Goal: Information Seeking & Learning: Learn about a topic

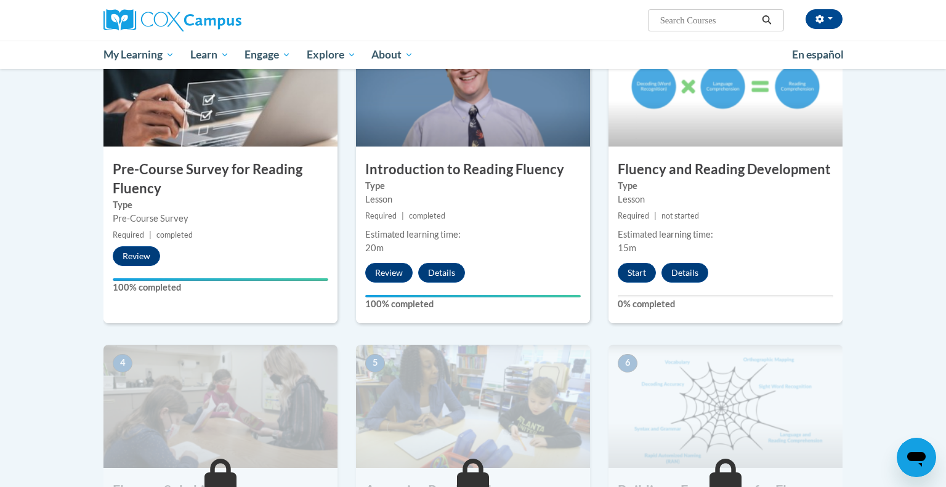
scroll to position [318, 0]
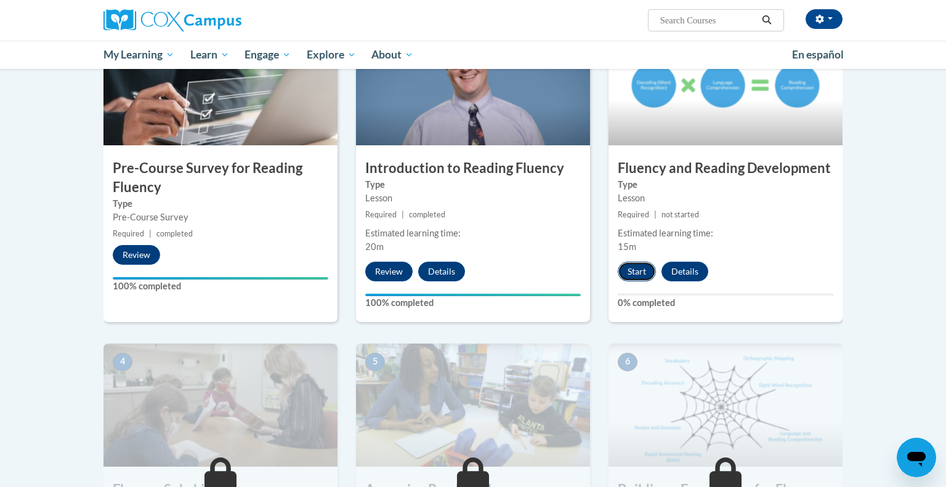
click at [639, 277] on button "Start" at bounding box center [637, 272] width 38 height 20
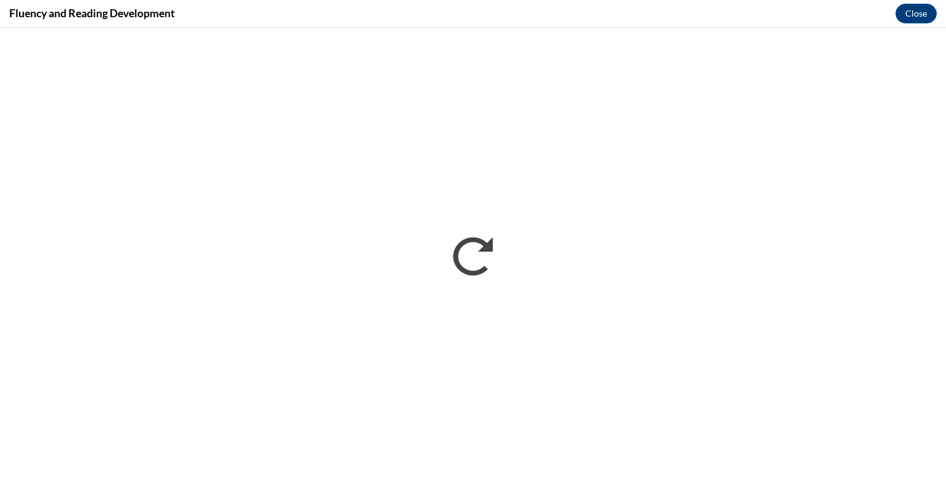
scroll to position [0, 0]
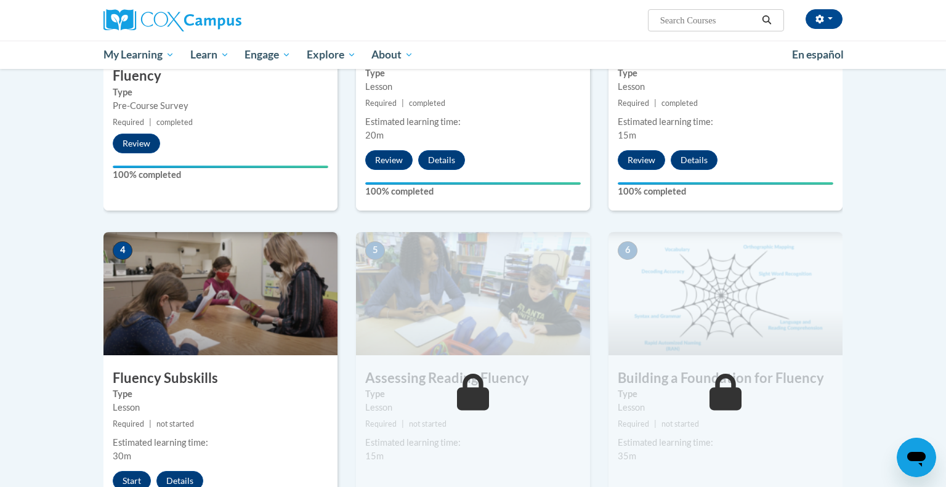
scroll to position [508, 0]
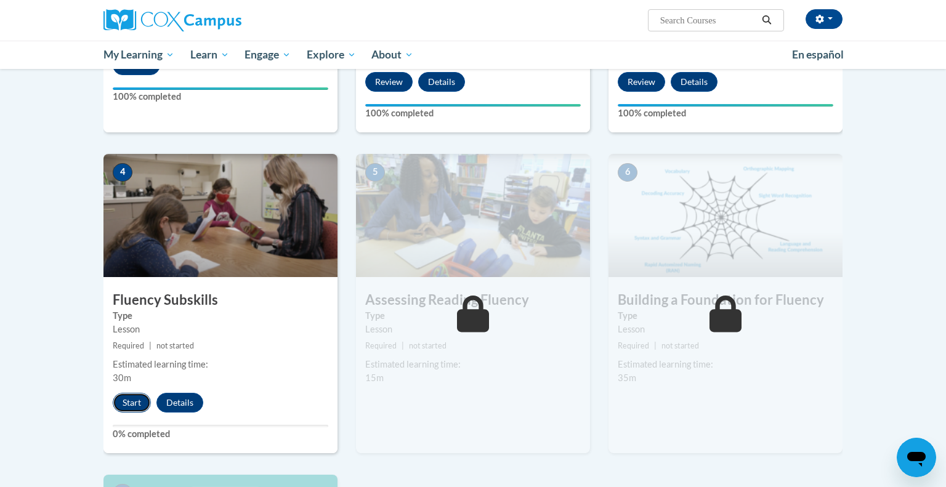
click at [124, 400] on button "Start" at bounding box center [132, 403] width 38 height 20
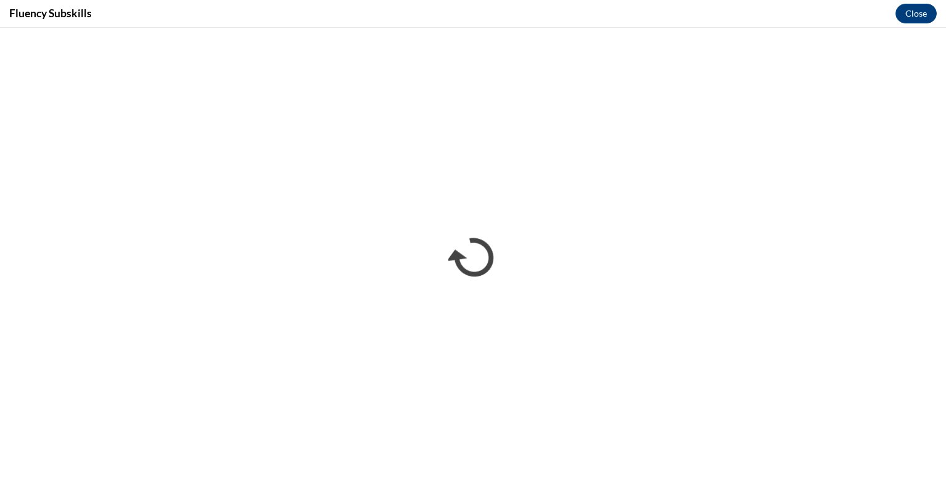
scroll to position [0, 0]
